Goal: Task Accomplishment & Management: Complete application form

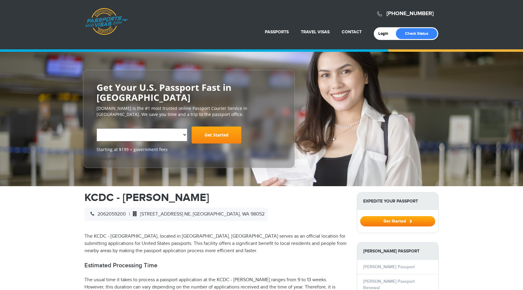
click at [168, 128] on select "**********" at bounding box center [141, 134] width 91 height 13
select select "**********"
click at [215, 128] on link "Get Started" at bounding box center [216, 134] width 50 height 17
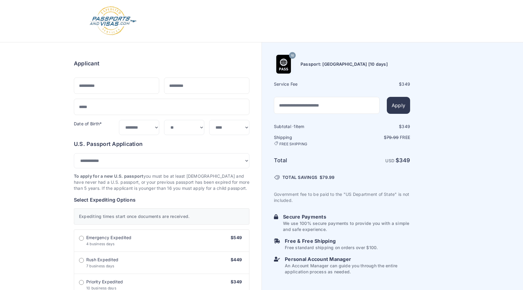
select select "***"
